Goal: Task Accomplishment & Management: Manage account settings

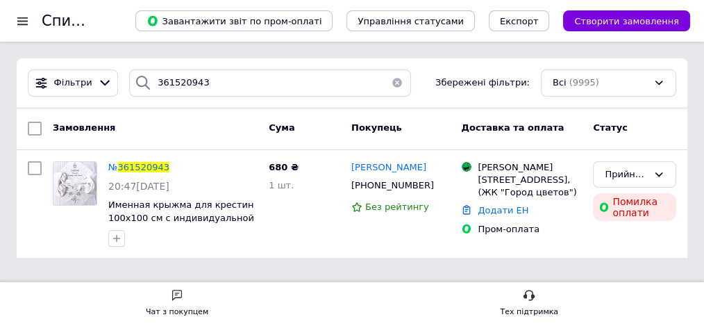
drag, startPoint x: 209, startPoint y: 85, endPoint x: 138, endPoint y: 74, distance: 71.6
click at [138, 74] on div "361520943" at bounding box center [270, 82] width 282 height 27
click at [147, 166] on span "361520943" at bounding box center [143, 167] width 51 height 10
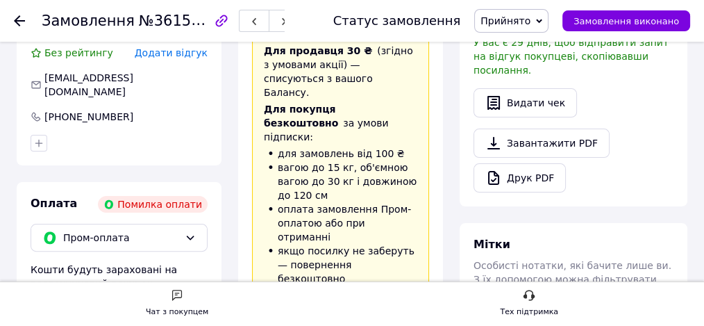
scroll to position [231, 0]
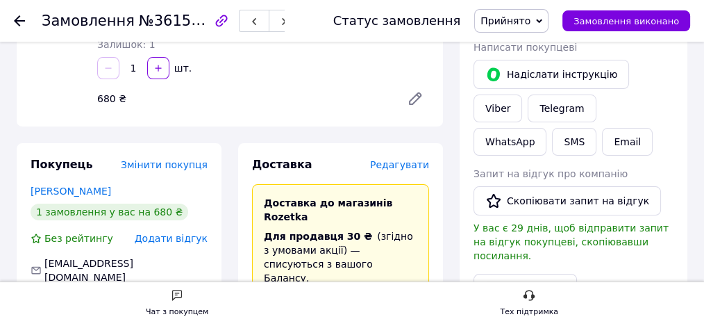
click at [409, 159] on span "Редагувати" at bounding box center [399, 164] width 59 height 11
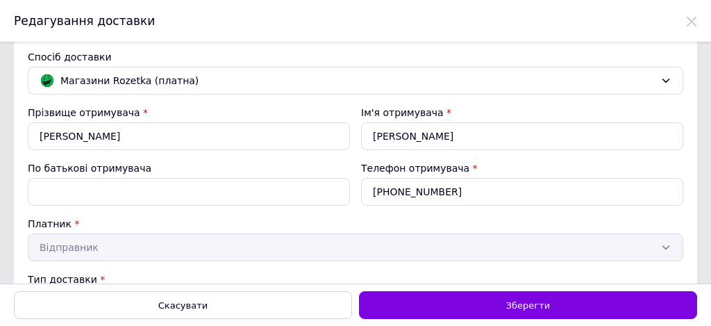
scroll to position [0, 0]
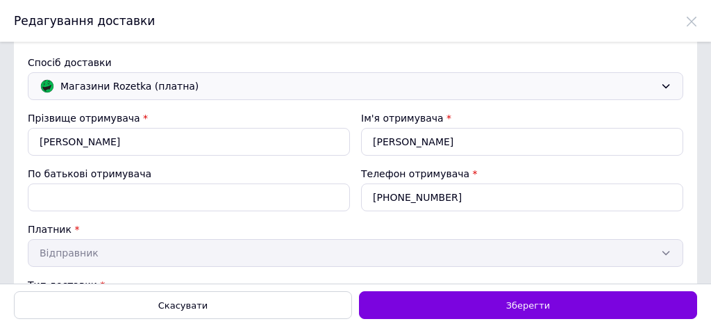
click at [138, 89] on span "Магазини Rozetka (платна)" at bounding box center [357, 86] width 595 height 15
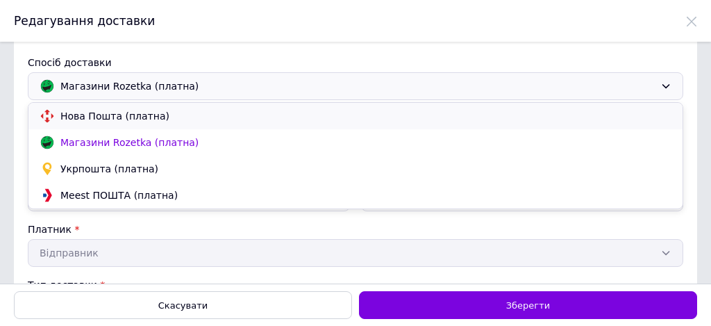
click at [140, 119] on span "Нова Пошта (платна)" at bounding box center [365, 116] width 611 height 14
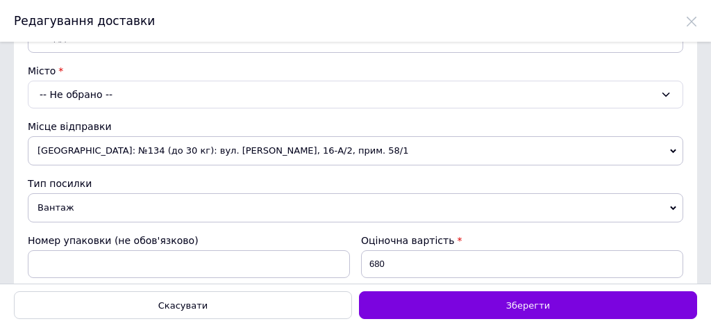
scroll to position [280, 0]
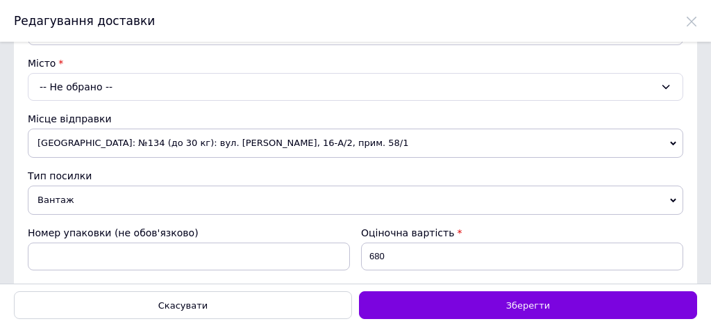
click at [103, 81] on div "-- Не обрано --" at bounding box center [356, 87] width 656 height 28
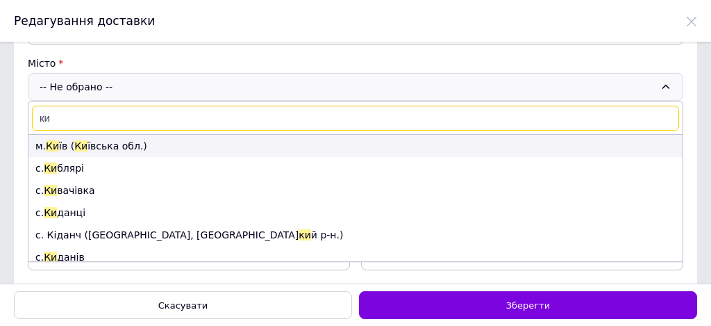
type input "ки"
click at [105, 142] on li "м. Ки їв ( Ки ївська обл.)" at bounding box center [355, 146] width 654 height 22
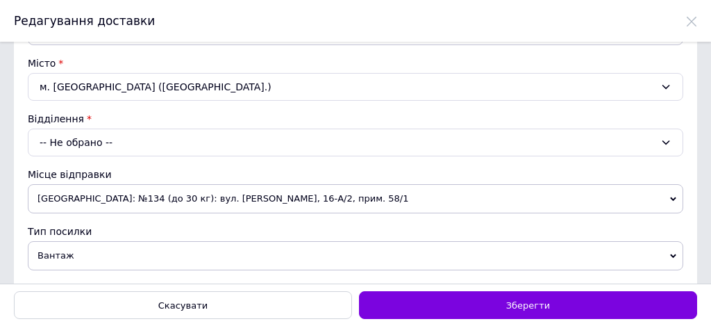
click at [107, 141] on div "-- Не обрано --" at bounding box center [356, 143] width 656 height 28
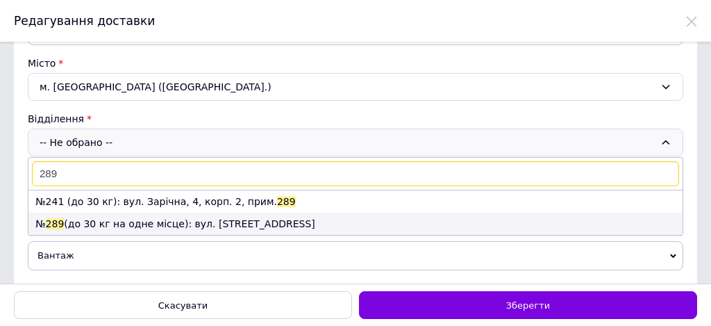
type input "289"
click at [165, 217] on li "№ 289 (до 30 кг на одне місце): вул. [STREET_ADDRESS]" at bounding box center [355, 224] width 654 height 22
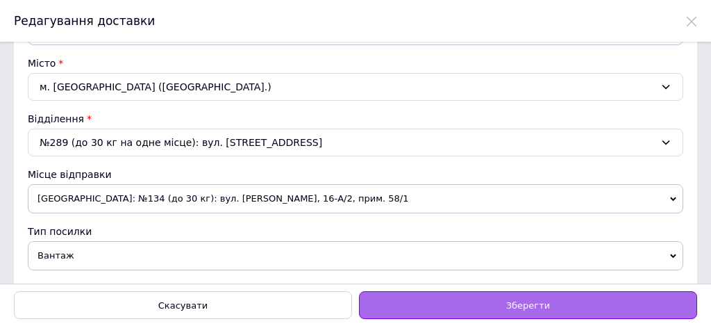
click at [502, 305] on div "Зберегти" at bounding box center [528, 305] width 338 height 28
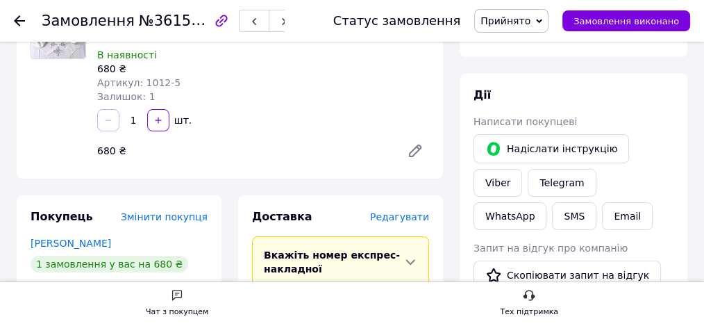
scroll to position [139, 0]
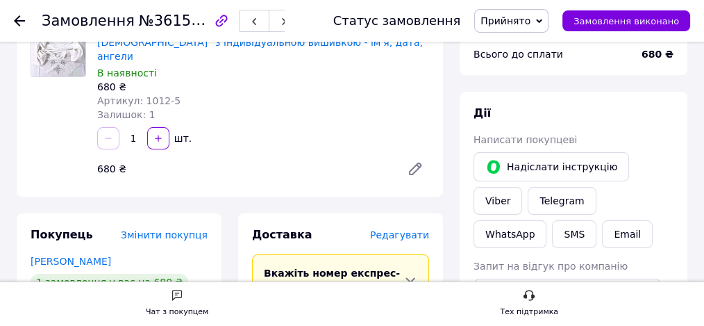
click at [17, 18] on use at bounding box center [19, 20] width 11 height 11
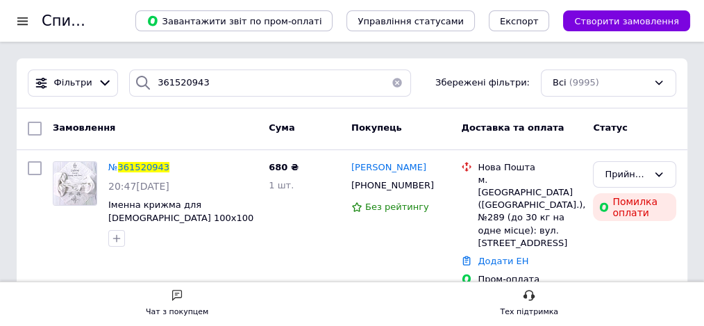
click at [388, 80] on button "button" at bounding box center [397, 82] width 28 height 27
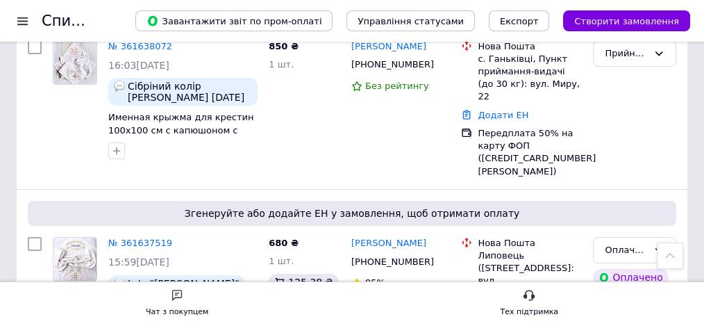
scroll to position [92, 0]
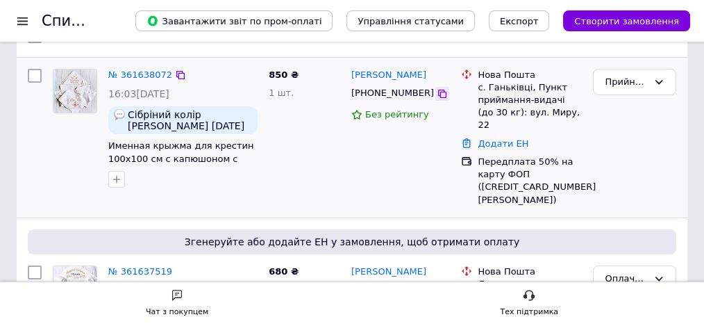
click at [437, 94] on icon at bounding box center [442, 93] width 11 height 11
click at [176, 71] on icon at bounding box center [180, 75] width 8 height 8
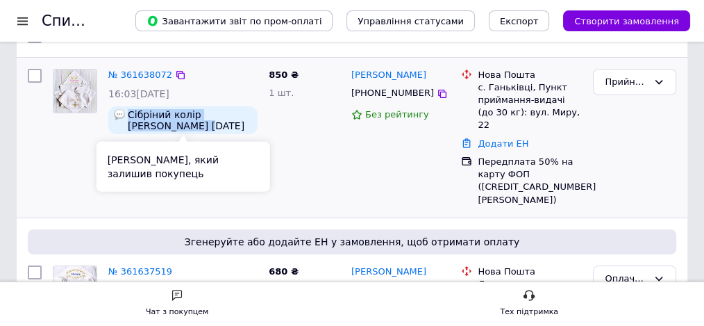
drag, startPoint x: 180, startPoint y: 124, endPoint x: 126, endPoint y: 115, distance: 54.4
click at [126, 115] on div "Сібріний колір [PERSON_NAME] [DATE]" at bounding box center [182, 120] width 149 height 28
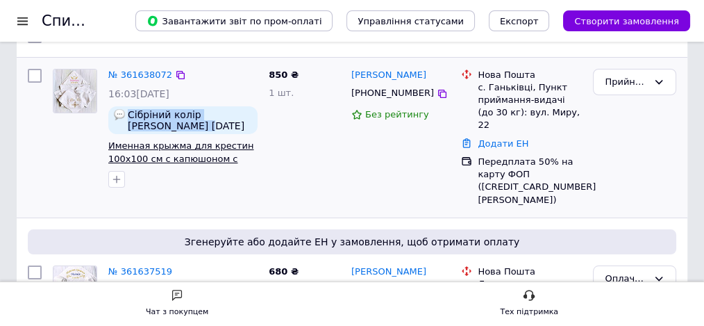
copy span "Сібріний колір Адам 22.08.2025"
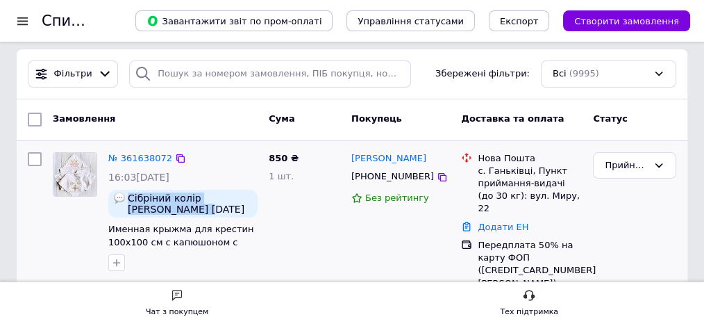
scroll to position [0, 0]
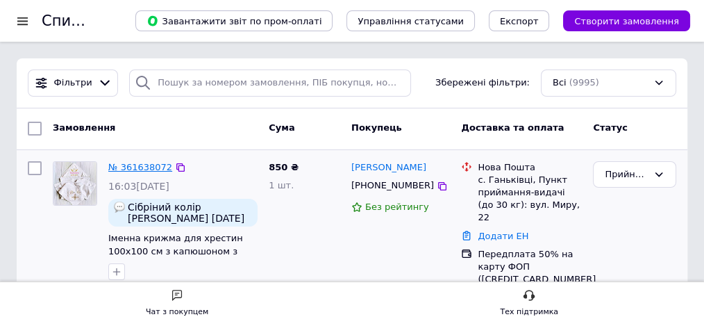
click at [121, 167] on link "№ 361638072" at bounding box center [140, 167] width 64 height 10
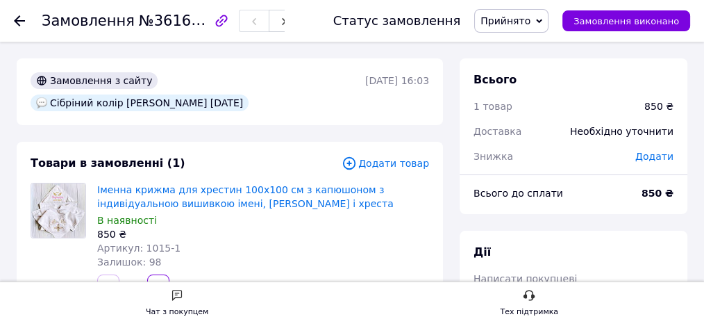
click at [62, 183] on img at bounding box center [57, 210] width 53 height 54
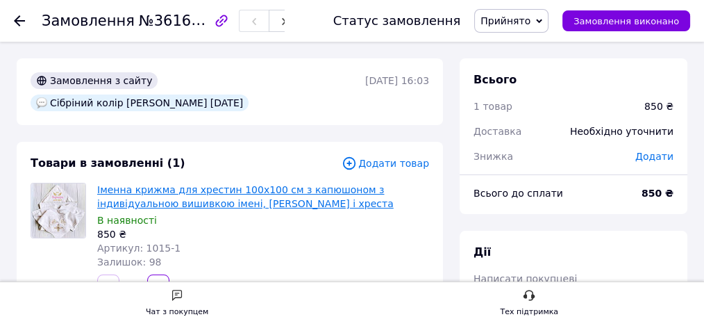
click at [104, 184] on link "Іменна крижма для хрестин 100x100 см з капюшоном з індивідуальною вишивкою імен…" at bounding box center [245, 196] width 297 height 25
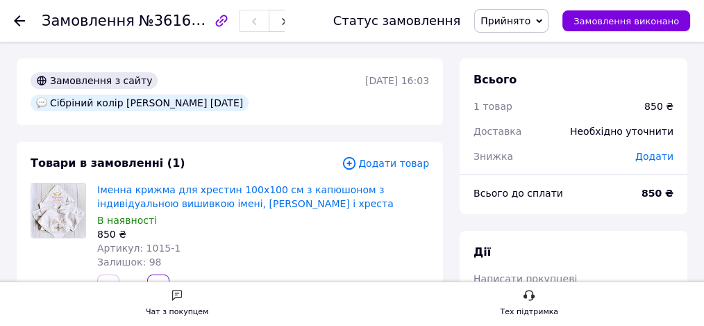
click at [17, 19] on use at bounding box center [19, 20] width 11 height 11
